Goal: Task Accomplishment & Management: Use online tool/utility

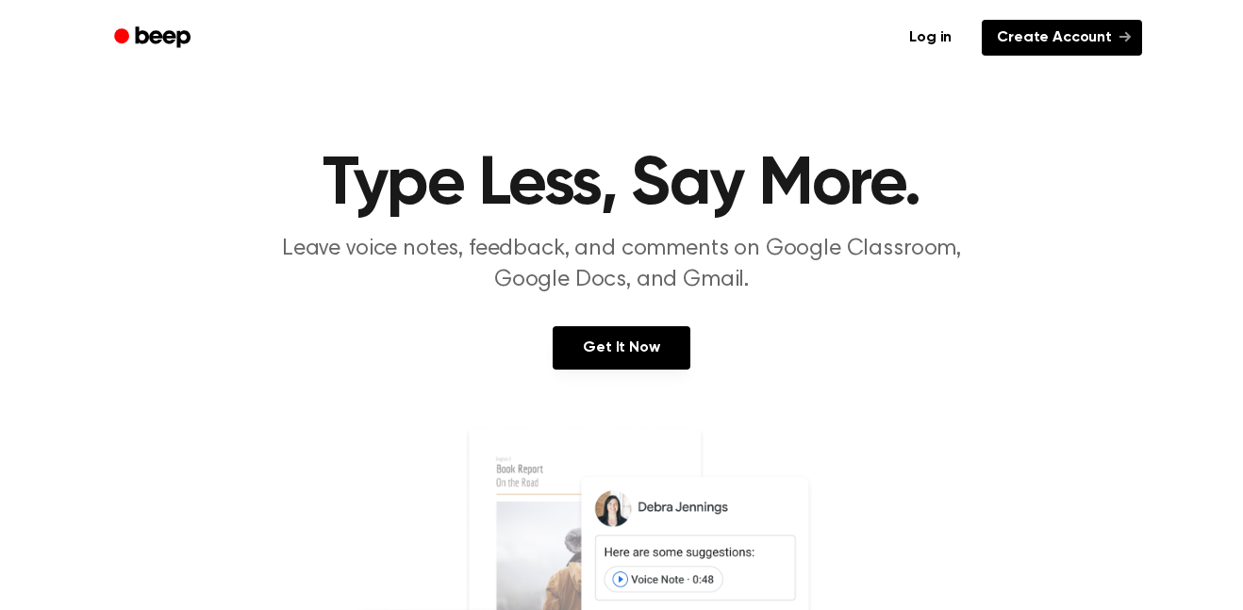
click at [1041, 31] on link "Create Account" at bounding box center [1062, 38] width 160 height 36
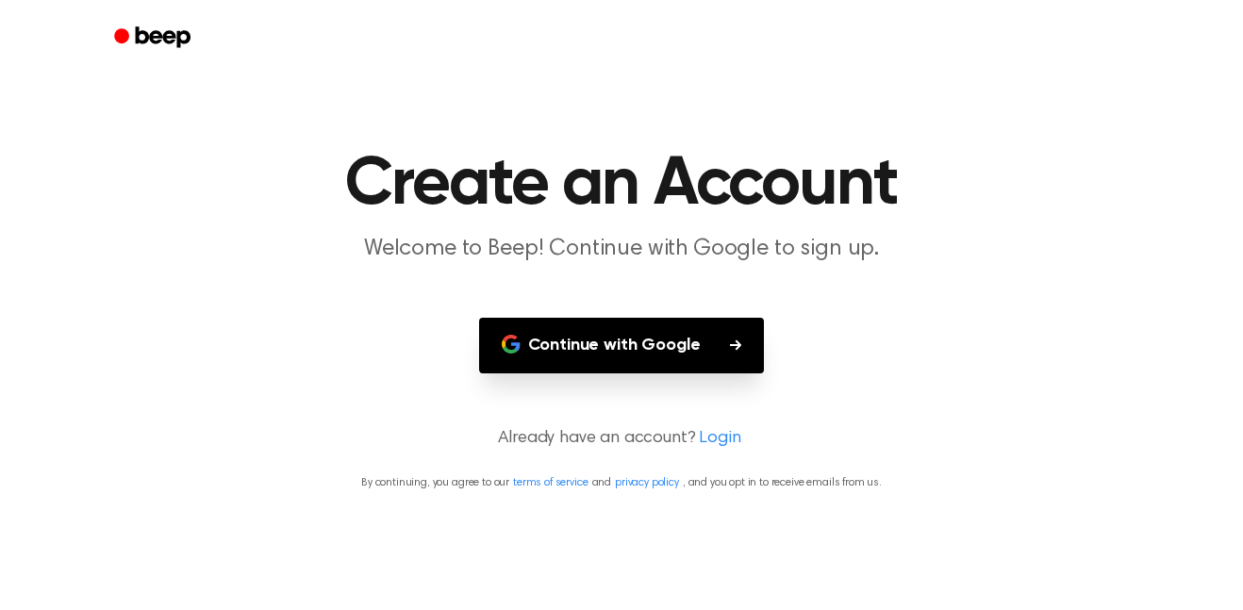
click at [717, 339] on button "Continue with Google" at bounding box center [622, 346] width 286 height 56
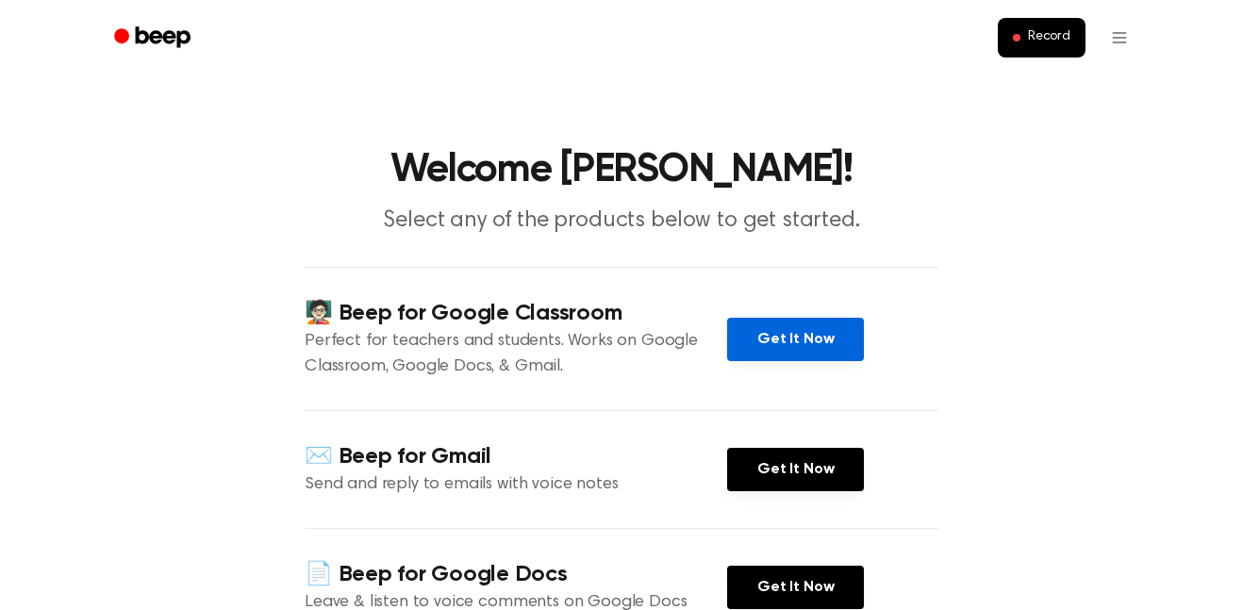
click at [769, 340] on link "Get It Now" at bounding box center [795, 339] width 137 height 43
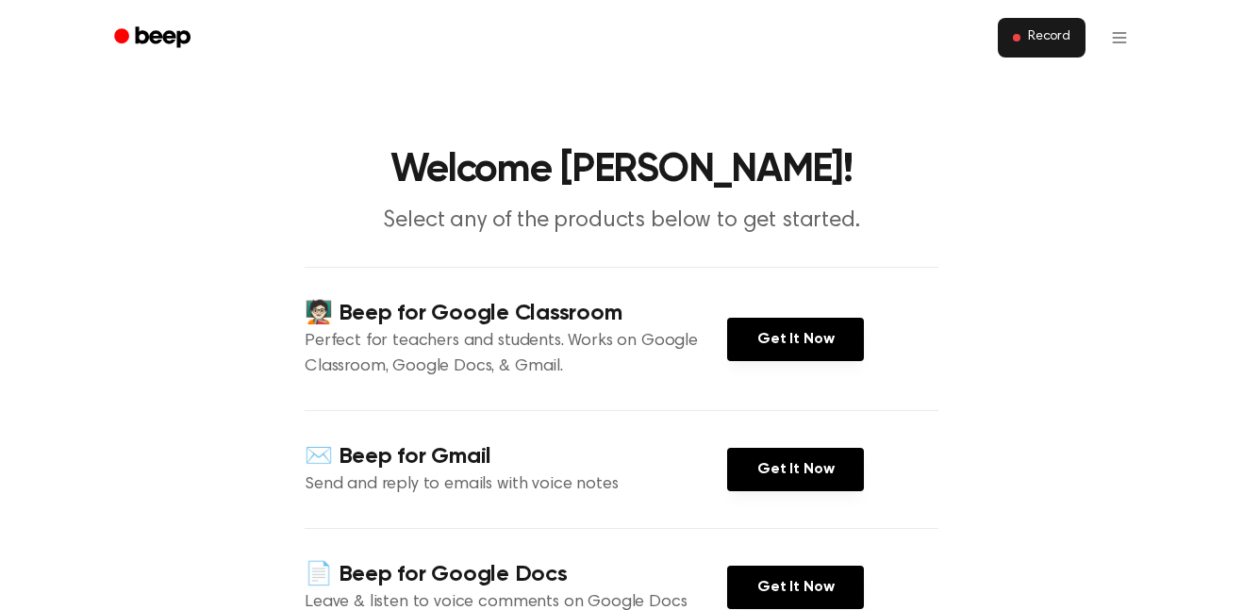
click at [1028, 32] on button "Record" at bounding box center [1042, 38] width 88 height 40
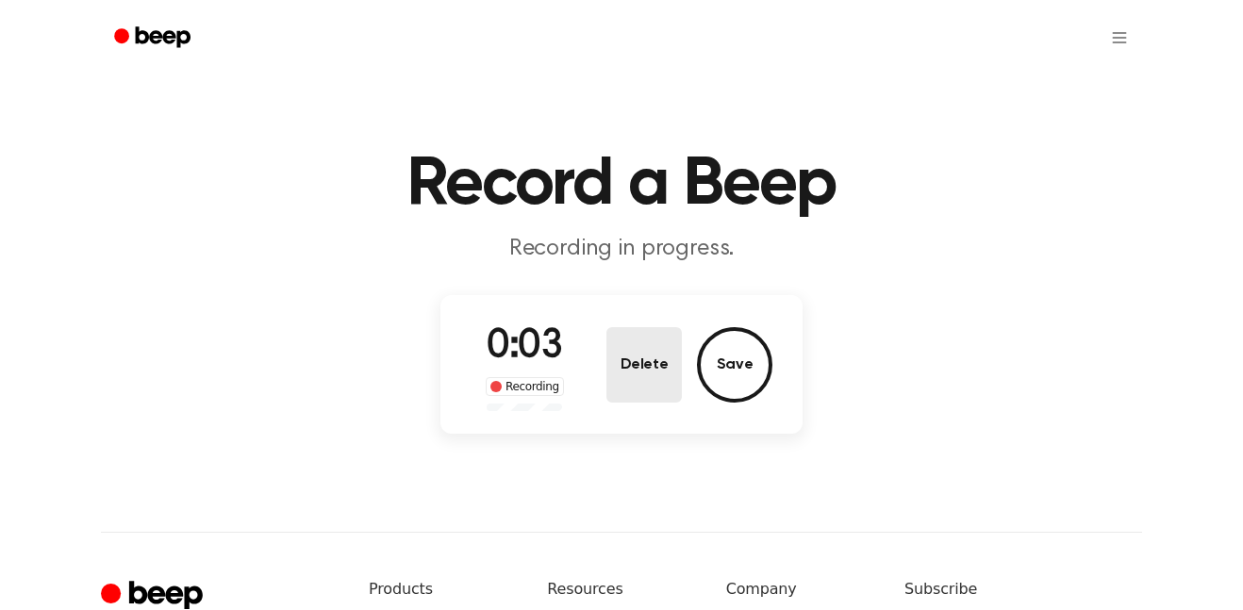
click at [649, 369] on button "Delete" at bounding box center [643, 364] width 75 height 75
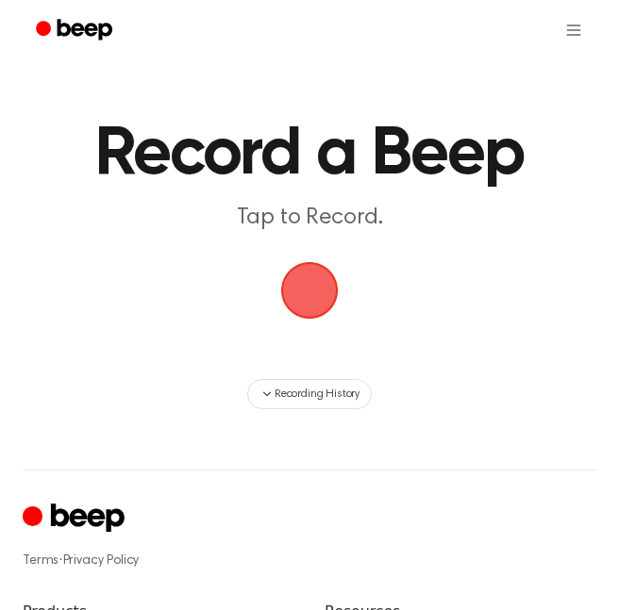
click at [314, 274] on span "button" at bounding box center [309, 290] width 68 height 68
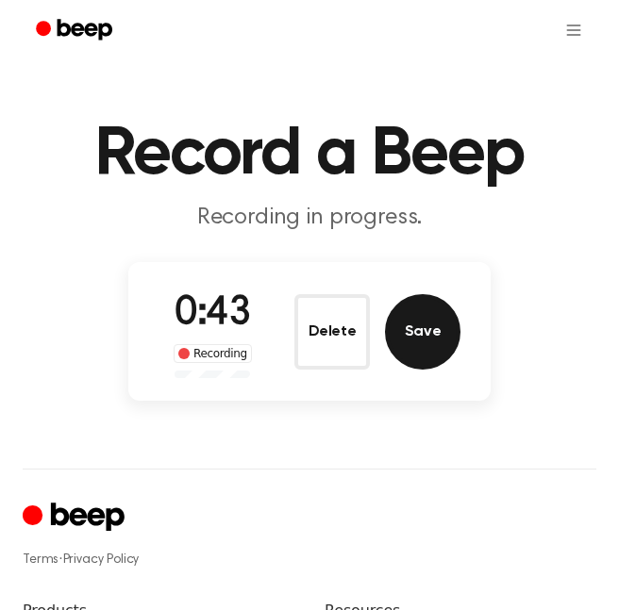
click at [405, 338] on button "Save" at bounding box center [422, 331] width 75 height 75
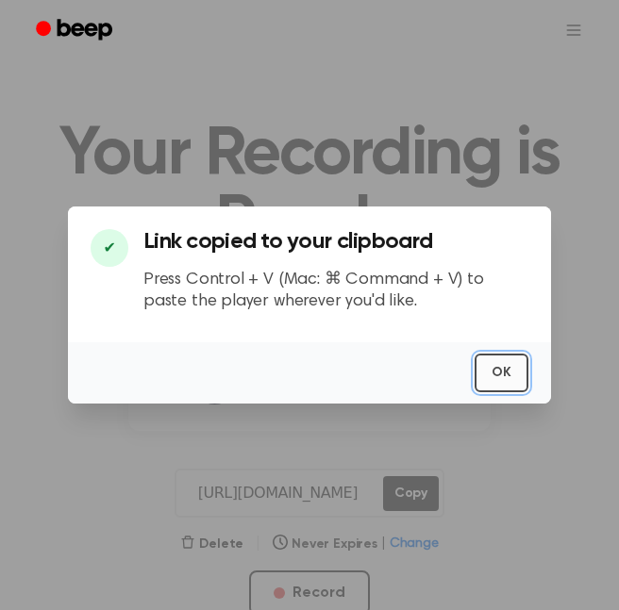
click at [506, 373] on button "OK" at bounding box center [501, 373] width 54 height 39
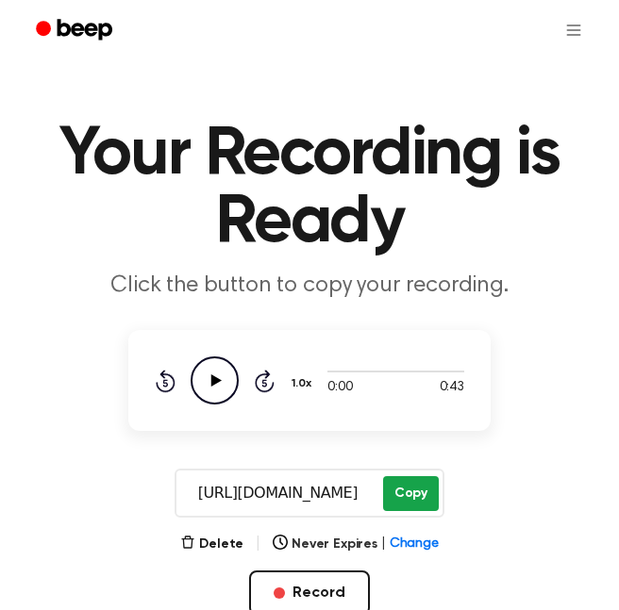
click at [409, 497] on button "Copy" at bounding box center [411, 493] width 56 height 35
